Goal: Task Accomplishment & Management: Manage account settings

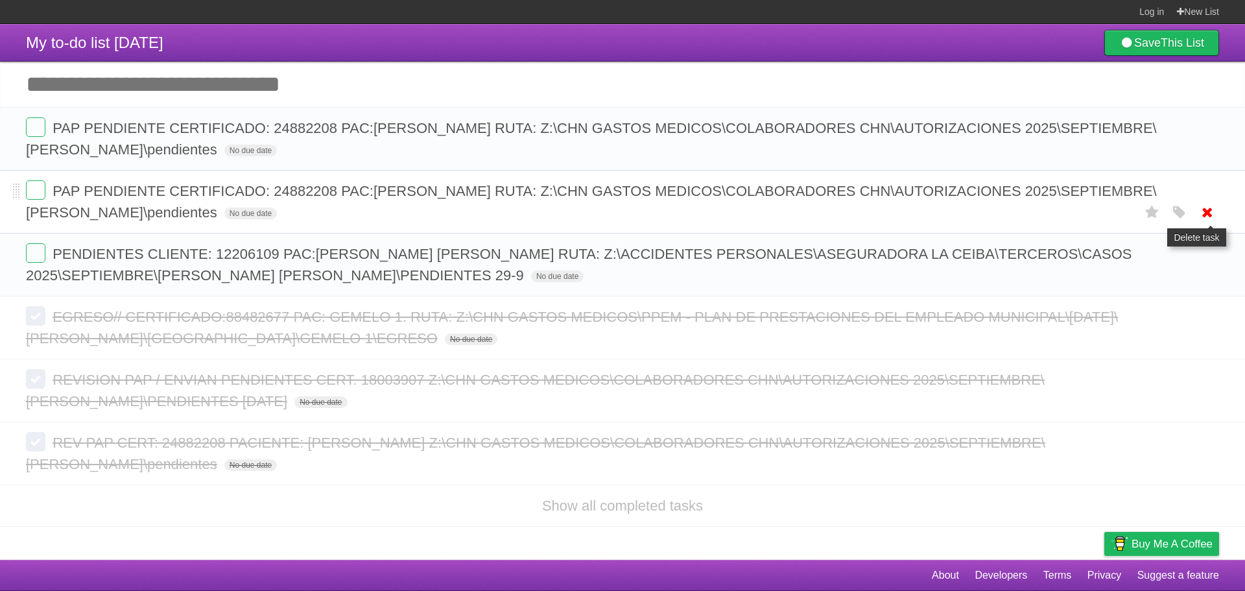
click at [1201, 215] on icon at bounding box center [1208, 212] width 18 height 21
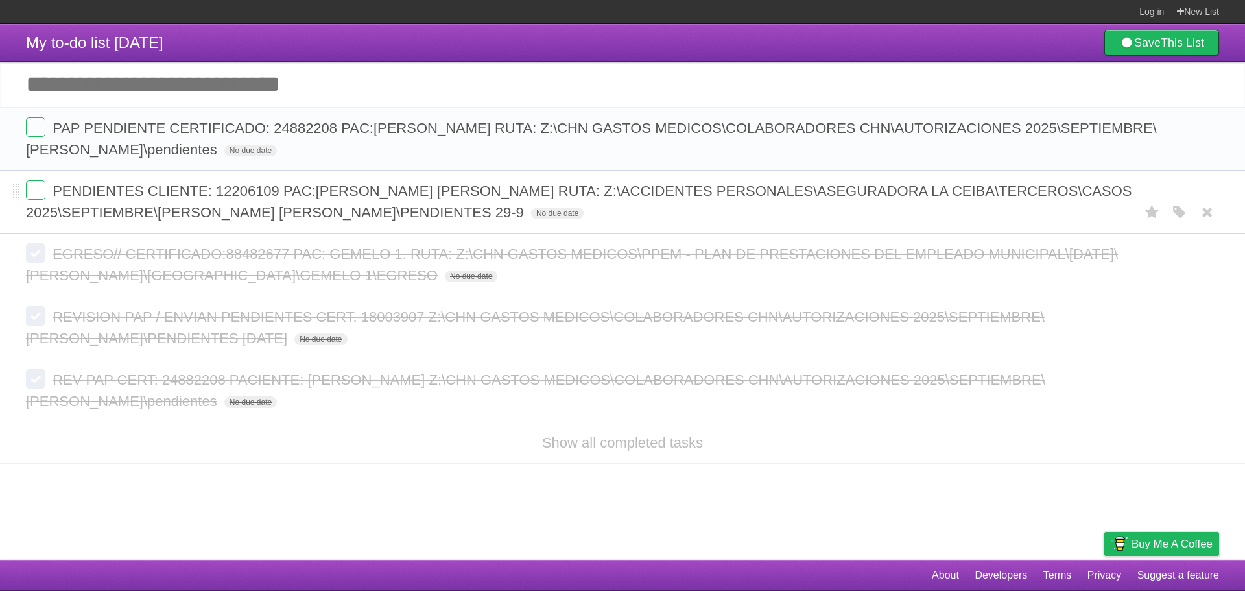
click at [407, 202] on form "PENDIENTES CLIENTE: 12206109 PAC:[PERSON_NAME] [PERSON_NAME] RUTA: Z:\ACCIDENTE…" at bounding box center [622, 201] width 1193 height 43
click at [1178, 212] on icon "button" at bounding box center [1180, 212] width 18 height 17
drag, startPoint x: 1056, startPoint y: 208, endPoint x: 955, endPoint y: 197, distance: 101.1
click at [1055, 208] on label "Red" at bounding box center [1053, 212] width 14 height 14
click at [261, 194] on span "PENDIENTES CLIENTE: 12206109 PAC:[PERSON_NAME] [PERSON_NAME] RUTA: Z:\ACCIDENTE…" at bounding box center [579, 202] width 1106 height 38
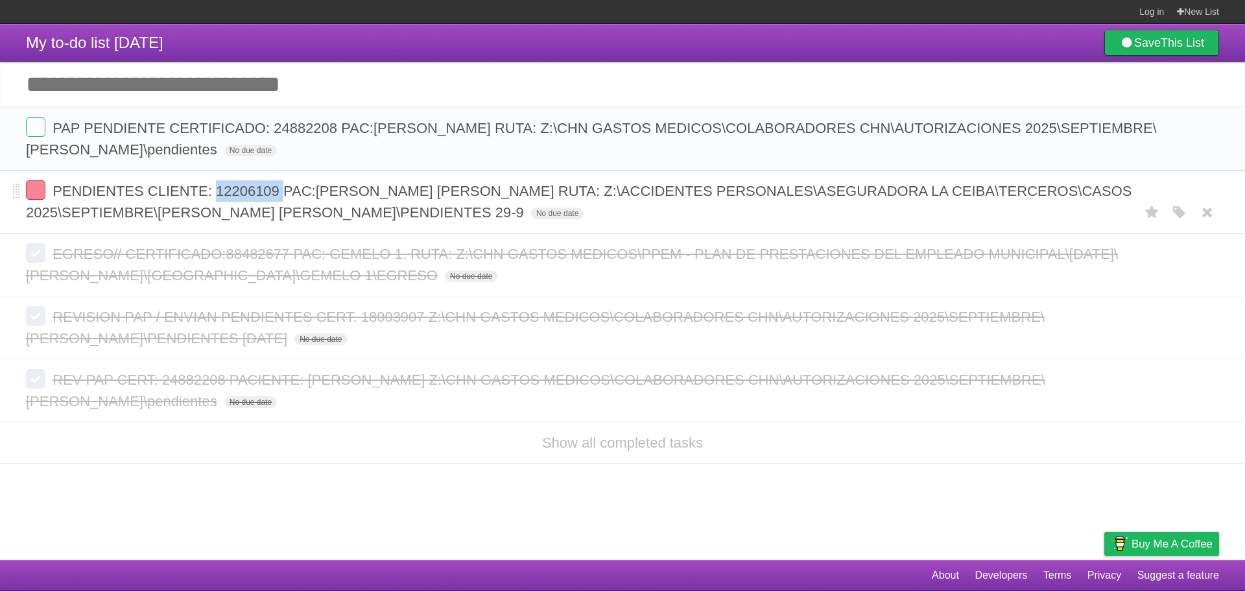
click at [261, 194] on form "PENDIENTES CLIENTE: 12206109 PAC:[PERSON_NAME] [PERSON_NAME] RUTA: Z:\ACCIDENTE…" at bounding box center [622, 201] width 1193 height 43
click at [41, 190] on label at bounding box center [35, 189] width 19 height 19
